Goal: Understand process/instructions: Learn how to perform a task or action

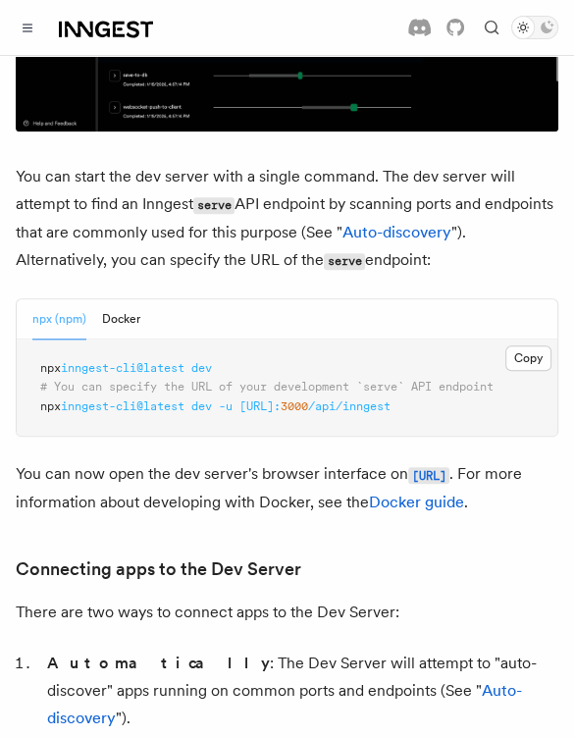
scroll to position [588, 0]
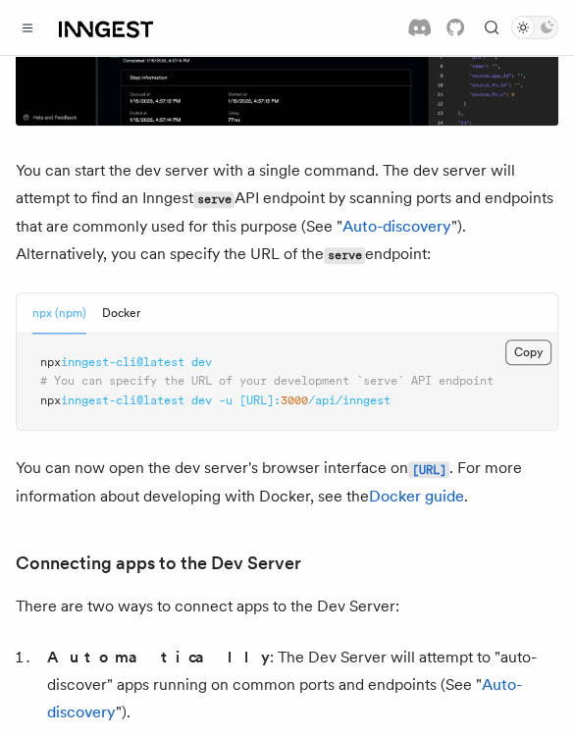
click at [520, 349] on button "Copy Copied" at bounding box center [528, 351] width 46 height 25
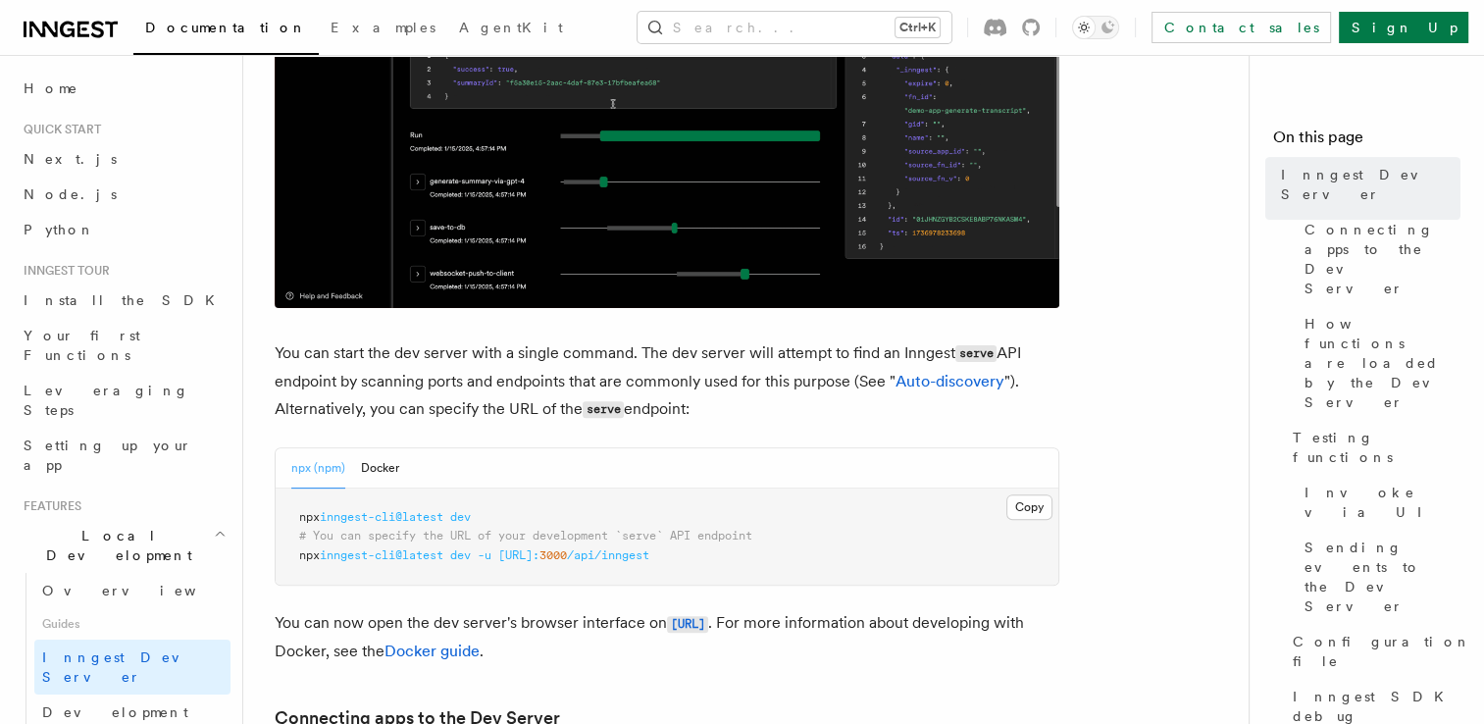
scroll to position [588, 0]
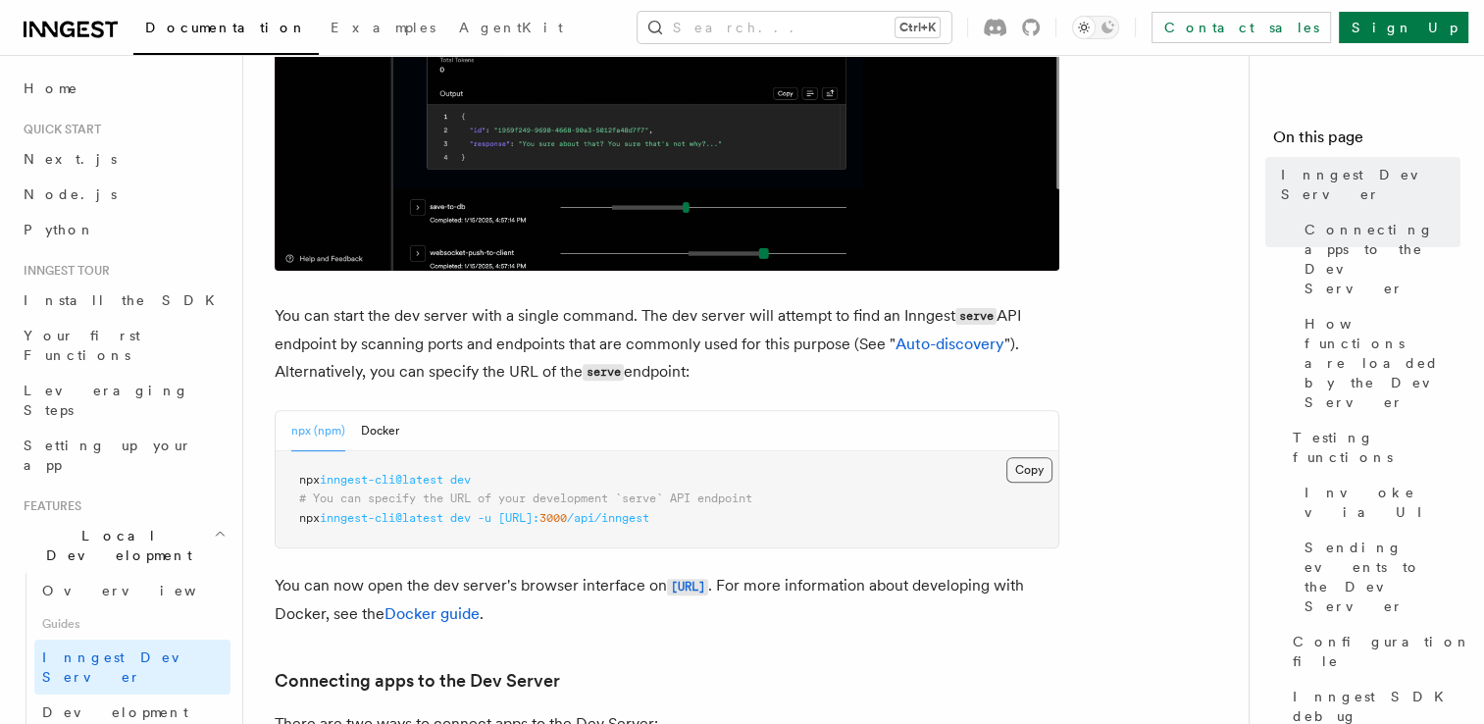
click at [1035, 473] on button "Copy Copied" at bounding box center [1029, 469] width 46 height 25
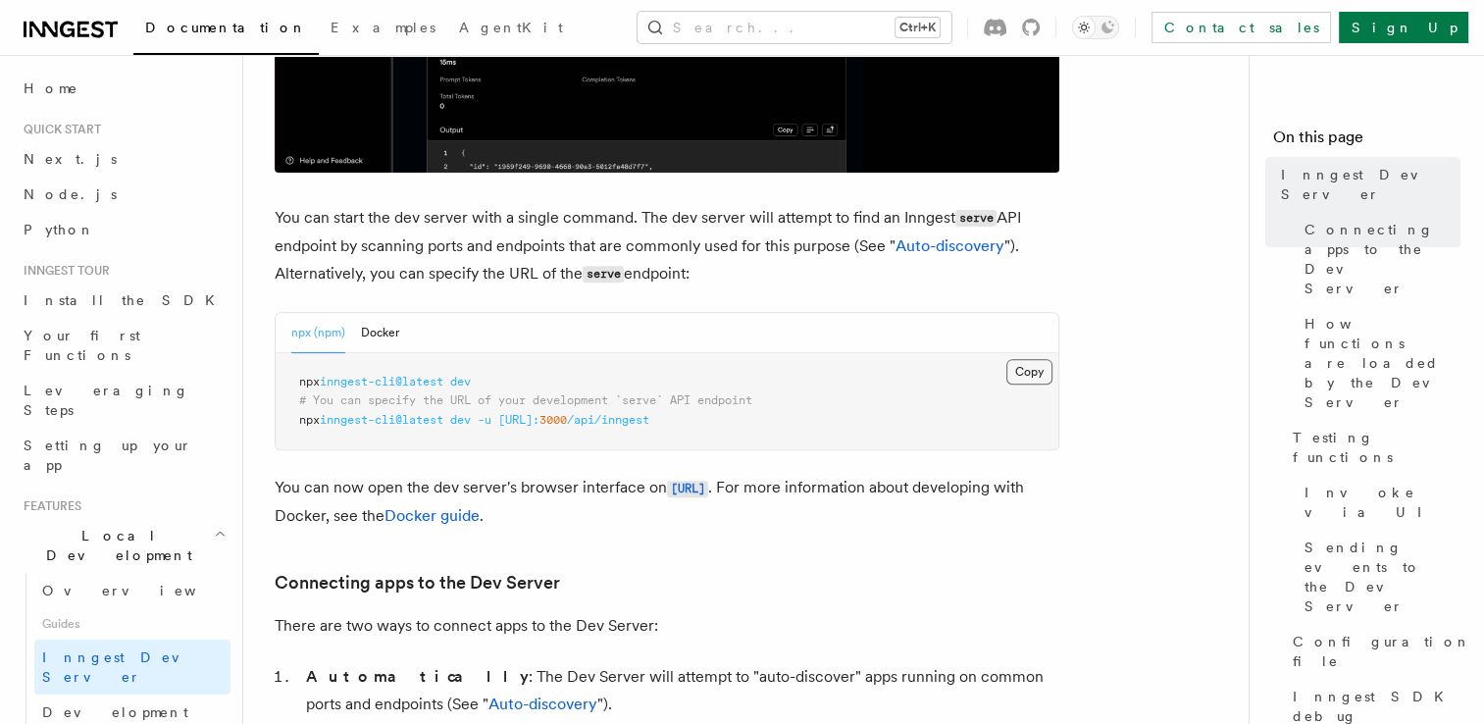
click at [1036, 366] on button "Copy Copied" at bounding box center [1029, 371] width 46 height 25
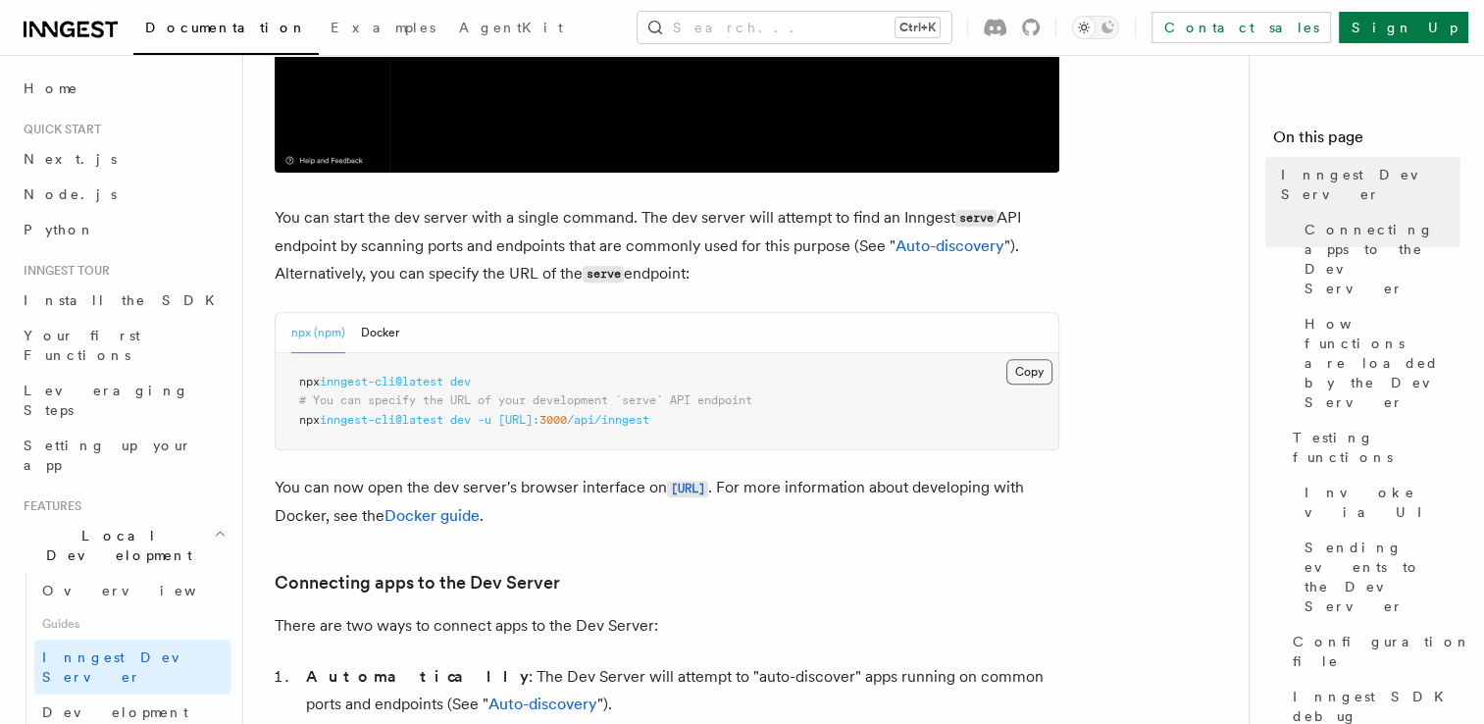
click at [1024, 378] on button "Copy Copied" at bounding box center [1029, 371] width 46 height 25
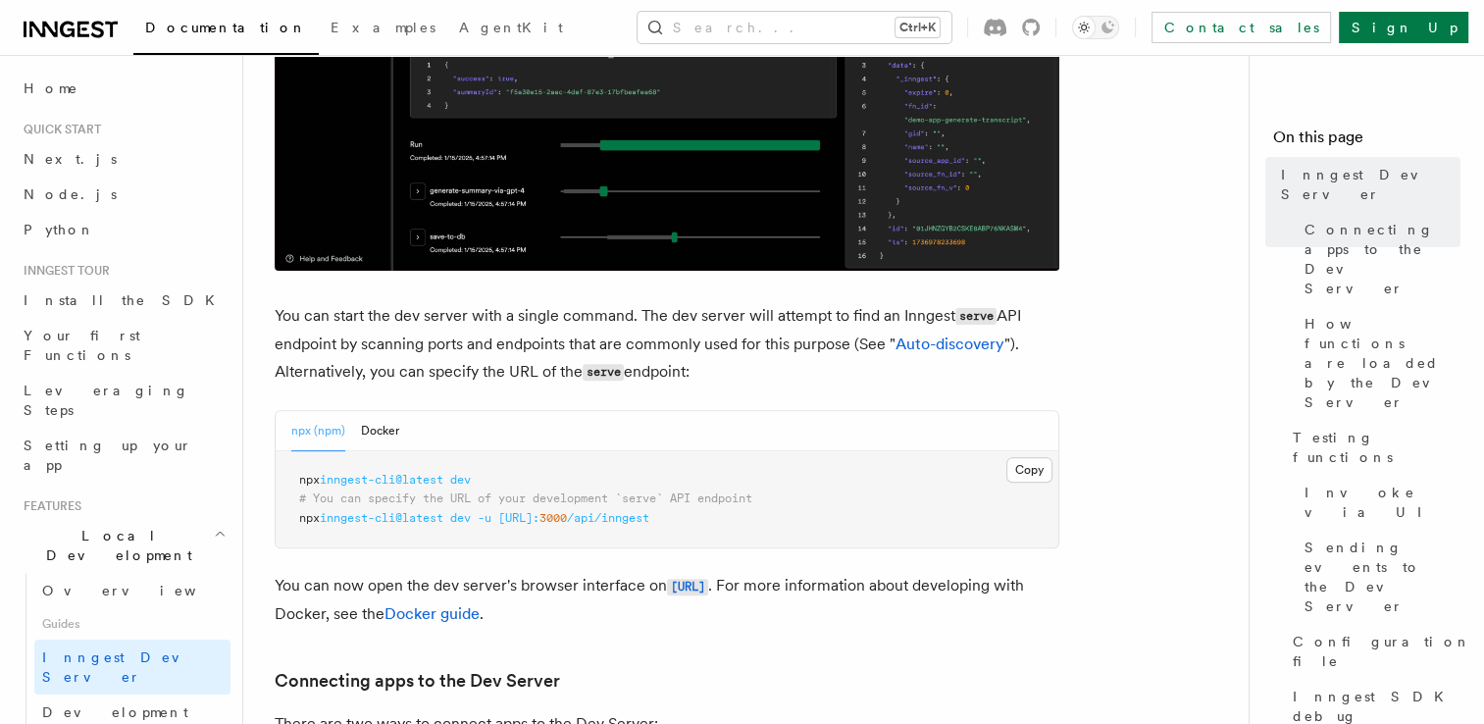
scroll to position [588, 0]
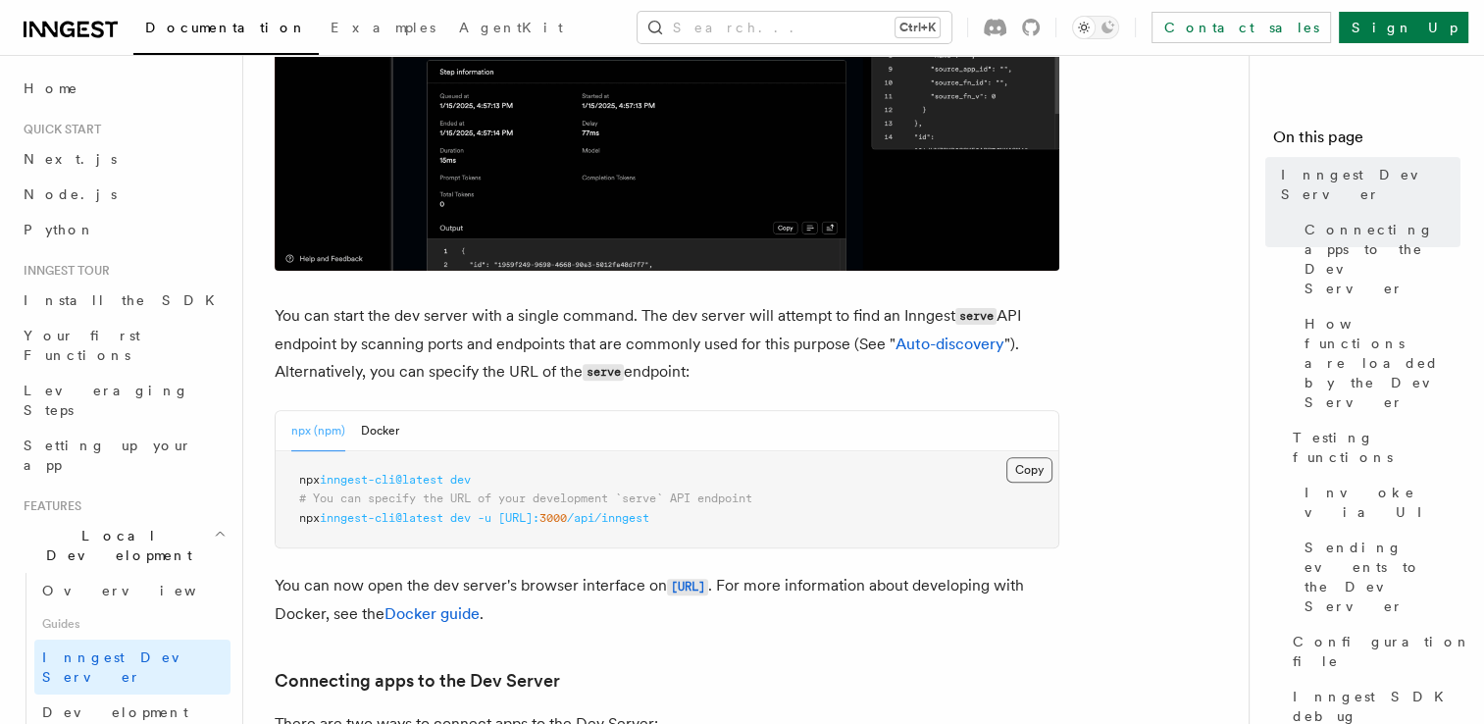
click at [1024, 464] on button "Copy Copied" at bounding box center [1029, 469] width 46 height 25
